Goal: Download file/media

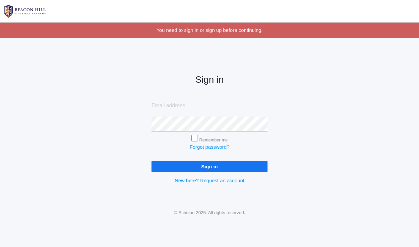
click at [176, 97] on div "Sign in Remember me Forgot password? Sign in New here? Request an account" at bounding box center [209, 123] width 133 height 154
click at [173, 104] on input "email" at bounding box center [209, 105] width 116 height 15
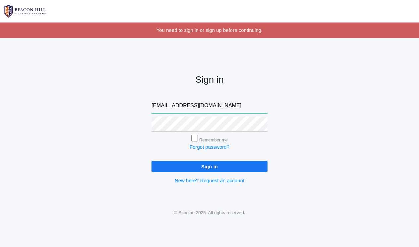
type input "alyssafpedrick@gmail.com"
click at [209, 165] on input "Sign in" at bounding box center [209, 166] width 116 height 11
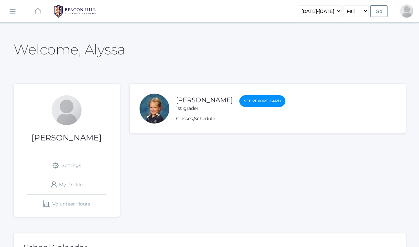
click at [8, 15] on link "icons/ui/navigation/hamburger Created with Sketch." at bounding box center [12, 11] width 25 height 18
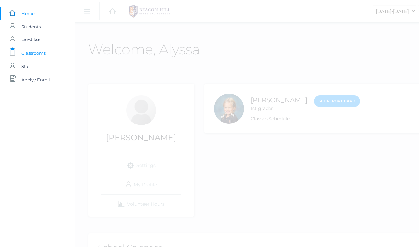
click at [47, 55] on link "icons/clipboard/plain Created with Sketch. Classrooms" at bounding box center [37, 52] width 75 height 13
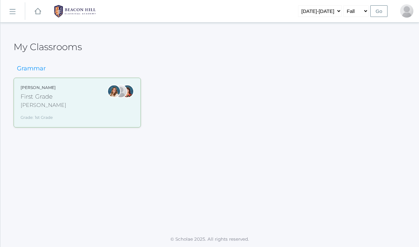
click at [67, 119] on div "Liv Barber First Grade Barber Grade: 1st Grade 01LA" at bounding box center [77, 102] width 113 height 36
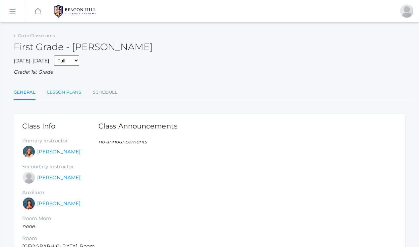
click at [62, 89] on link "Lesson Plans" at bounding box center [64, 91] width 34 height 13
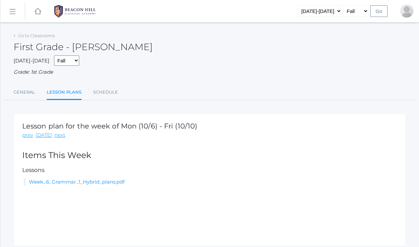
click at [87, 181] on li "Week_6_Grammar_1_Hybrid_plans.pdf" at bounding box center [210, 182] width 373 height 8
click at [87, 180] on link "Week_6_Grammar_1_Hybrid_plans.pdf" at bounding box center [77, 181] width 96 height 6
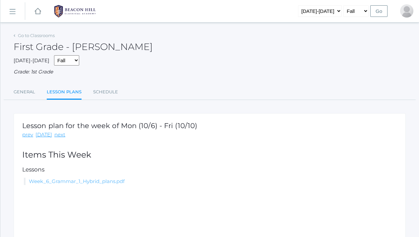
click at [58, 180] on link "Week_6_Grammar_1_Hybrid_plans.pdf" at bounding box center [77, 181] width 96 height 6
